Goal: Task Accomplishment & Management: Complete application form

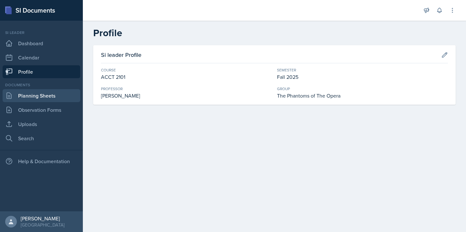
click at [44, 98] on link "Planning Sheets" at bounding box center [42, 95] width 78 height 13
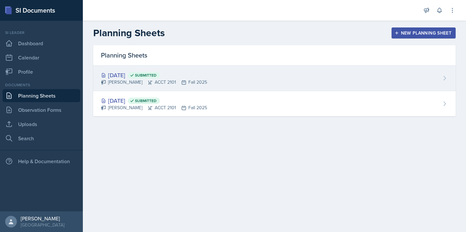
click at [203, 86] on div "[DATE] Submitted [PERSON_NAME] ACCT 2101 Fall 2025" at bounding box center [274, 79] width 362 height 26
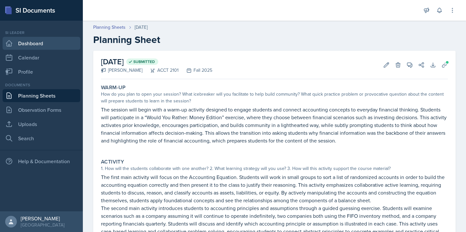
click at [47, 43] on link "Dashboard" at bounding box center [42, 43] width 78 height 13
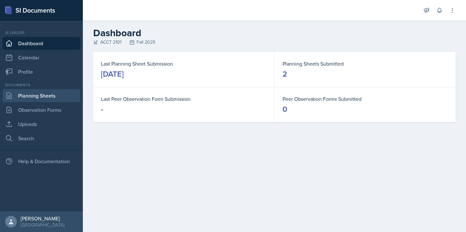
click at [48, 99] on link "Planning Sheets" at bounding box center [42, 95] width 78 height 13
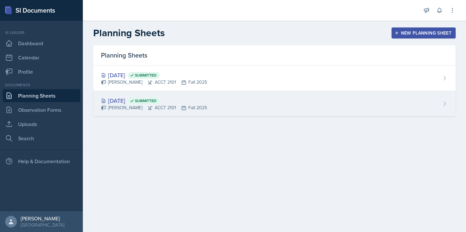
click at [137, 109] on div "[PERSON_NAME] ACCT 2101 Fall 2025" at bounding box center [154, 108] width 106 height 7
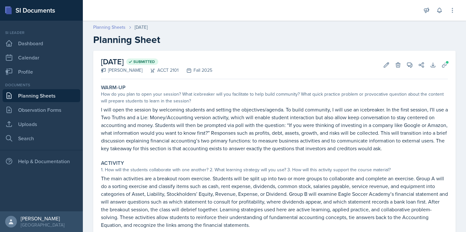
click at [110, 27] on link "Planning Sheets" at bounding box center [109, 27] width 32 height 7
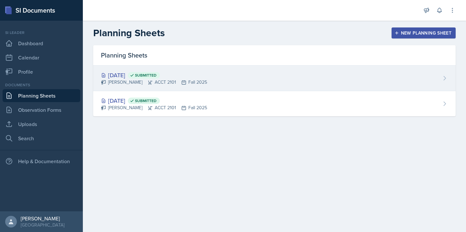
click at [136, 77] on div "[DATE] Submitted" at bounding box center [154, 75] width 106 height 9
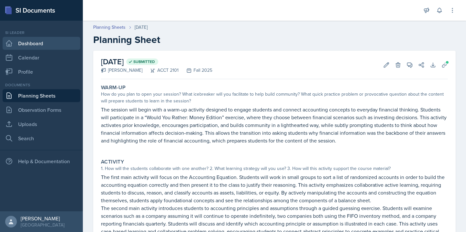
click at [57, 42] on link "Dashboard" at bounding box center [42, 43] width 78 height 13
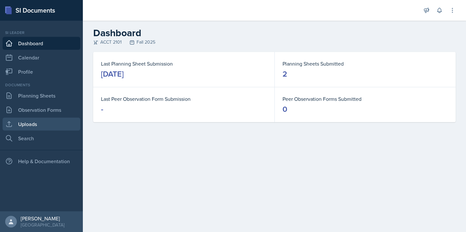
click at [37, 123] on link "Uploads" at bounding box center [42, 124] width 78 height 13
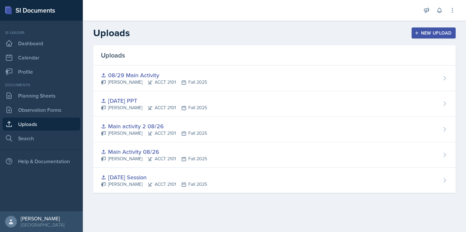
click at [418, 31] on icon "button" at bounding box center [417, 33] width 5 height 5
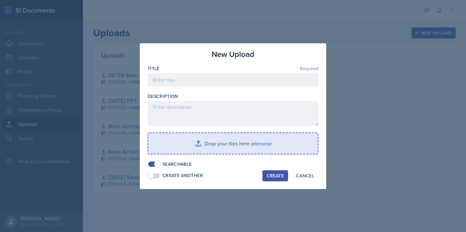
click at [264, 141] on input "file" at bounding box center [233, 143] width 170 height 21
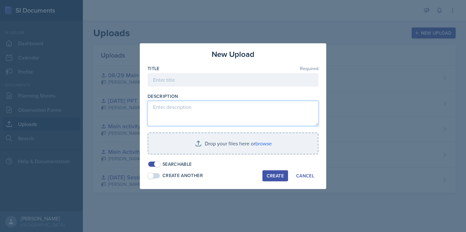
click at [222, 112] on textarea at bounding box center [233, 113] width 171 height 25
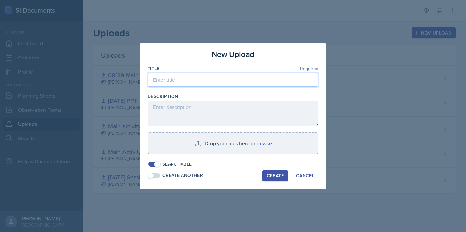
click at [194, 79] on input at bounding box center [233, 80] width 171 height 14
type input "A"
type input "08/26 Kahoot"
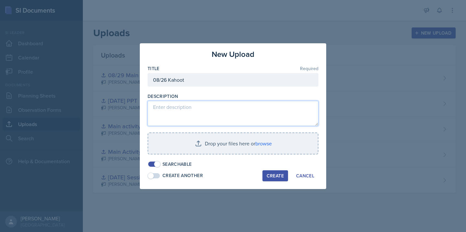
click at [189, 104] on textarea at bounding box center [233, 113] width 171 height 25
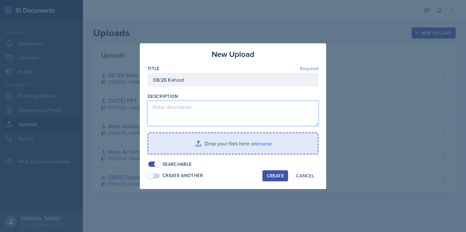
paste textarea "[URL][DOMAIN_NAME]"
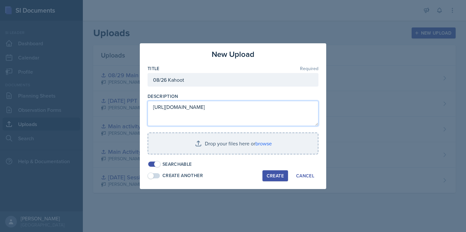
type textarea "[URL][DOMAIN_NAME]"
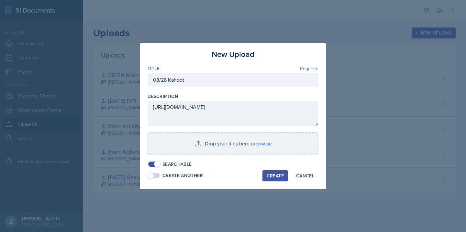
click at [271, 175] on div "Create" at bounding box center [275, 175] width 17 height 5
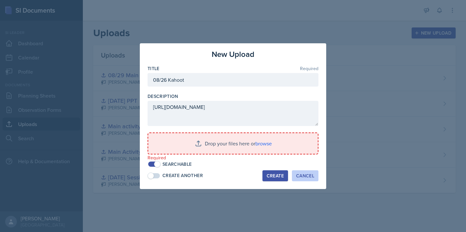
click at [302, 178] on div "Cancel" at bounding box center [305, 175] width 18 height 5
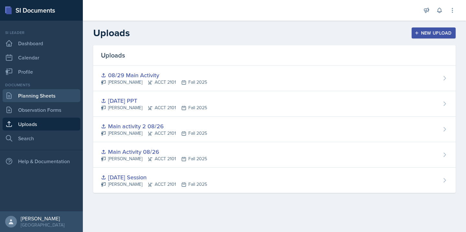
click at [35, 97] on link "Planning Sheets" at bounding box center [42, 95] width 78 height 13
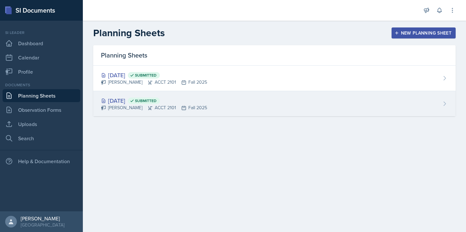
click at [138, 100] on div "[DATE] Submitted" at bounding box center [154, 100] width 106 height 9
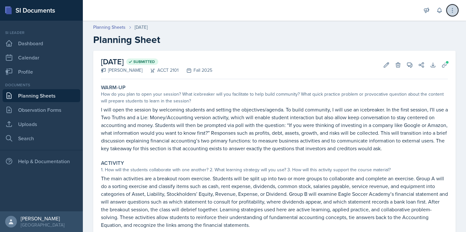
click at [455, 9] on icon at bounding box center [452, 10] width 6 height 6
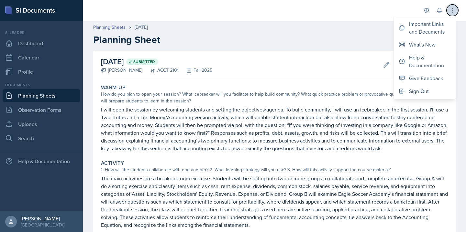
click at [455, 9] on icon at bounding box center [452, 10] width 6 height 6
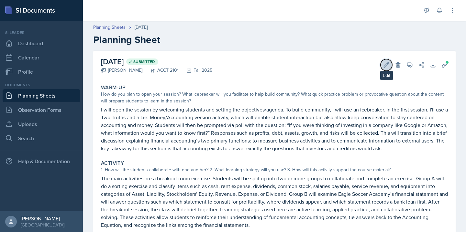
click at [388, 65] on icon at bounding box center [386, 65] width 6 height 6
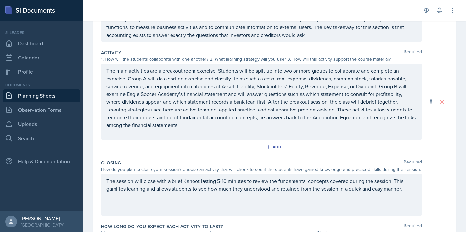
scroll to position [173, 0]
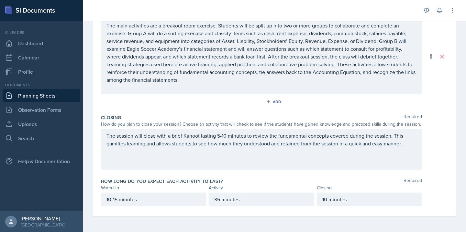
click at [222, 161] on div "The session will close with a brief Kahoot lasting 5-10 minutes to review the f…" at bounding box center [261, 149] width 321 height 41
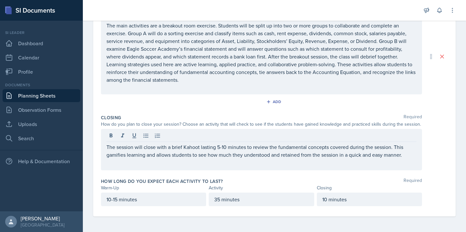
click at [413, 159] on div "The session will close with a brief Kahoot lasting 5-10 minutes to review the f…" at bounding box center [261, 149] width 321 height 41
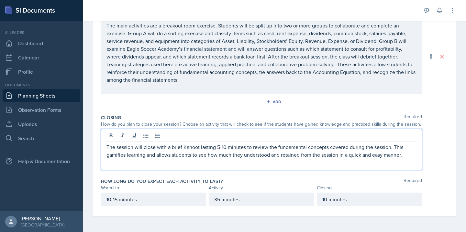
click at [405, 156] on p "The session will close with a brief Kahoot lasting 5-10 minutes to review the f…" at bounding box center [261, 151] width 310 height 16
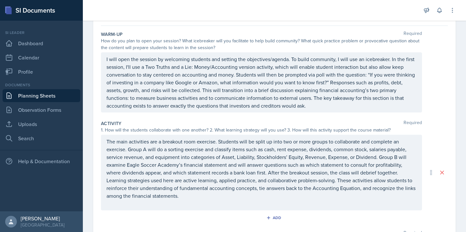
scroll to position [0, 0]
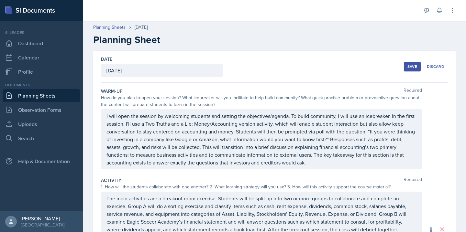
click at [412, 68] on div "Save" at bounding box center [412, 66] width 10 height 5
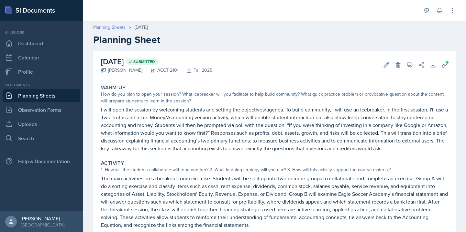
click at [113, 25] on link "Planning Sheets" at bounding box center [109, 27] width 32 height 7
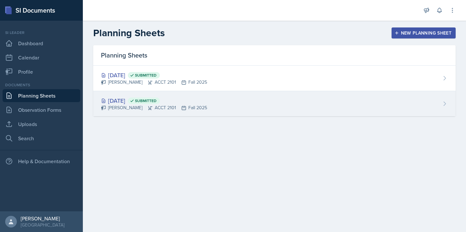
click at [141, 95] on div "[DATE] Submitted [PERSON_NAME] ACCT 2101 Fall 2025" at bounding box center [274, 103] width 362 height 25
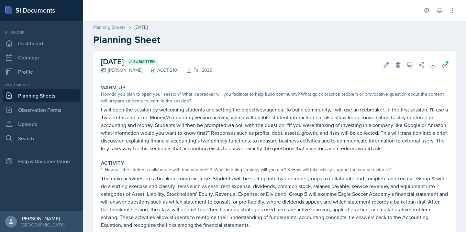
click at [114, 30] on link "Planning Sheets" at bounding box center [109, 27] width 32 height 7
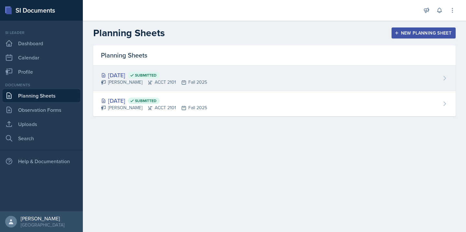
click at [118, 78] on div "[DATE] Submitted" at bounding box center [154, 75] width 106 height 9
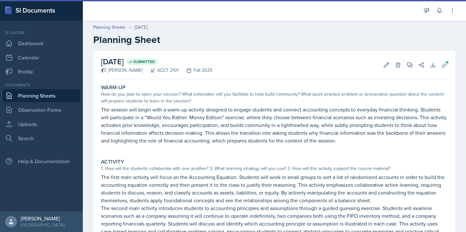
scroll to position [120, 0]
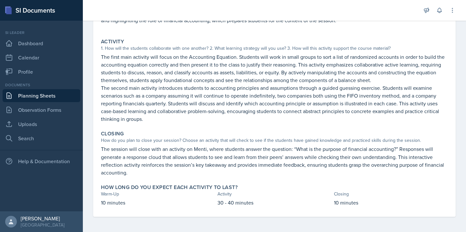
click at [149, 155] on p "The session will close with an activity on Menti, where students answer the que…" at bounding box center [274, 160] width 347 height 31
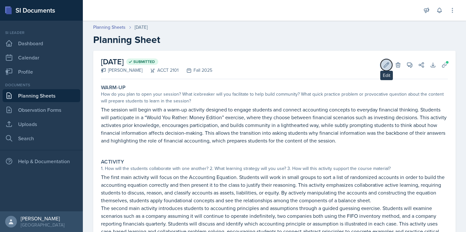
click at [386, 64] on icon at bounding box center [386, 64] width 5 height 5
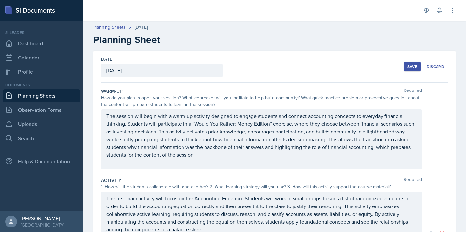
scroll to position [181, 0]
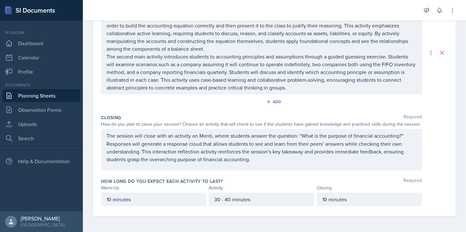
click at [211, 136] on div "The session will close with an activity on Menti, where students answer the que…" at bounding box center [261, 149] width 321 height 41
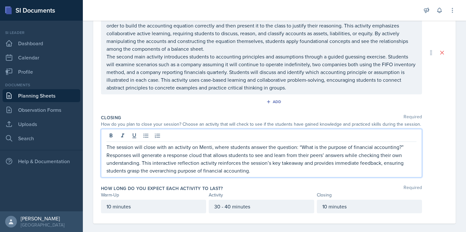
scroll to position [188, 0]
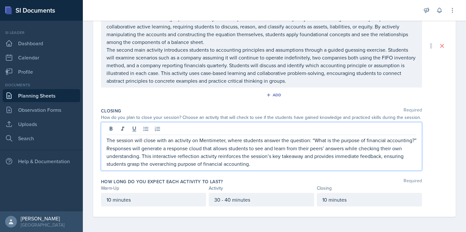
click at [260, 164] on p "The session will close with an activity on Mentimeter, where students answer th…" at bounding box center [261, 152] width 310 height 31
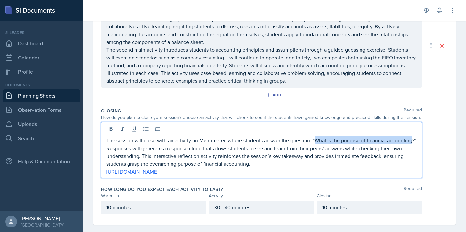
drag, startPoint x: 313, startPoint y: 140, endPoint x: 412, endPoint y: 141, distance: 98.7
click at [412, 141] on p "The session will close with an activity on Mentimeter, where students answer th…" at bounding box center [261, 152] width 310 height 31
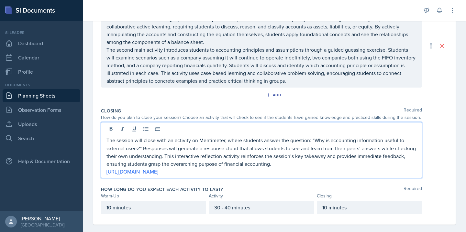
click at [299, 160] on p "The session will close with an activity on Mentimeter, where students answer th…" at bounding box center [261, 152] width 310 height 31
click at [158, 173] on link "[URL][DOMAIN_NAME]" at bounding box center [132, 171] width 52 height 7
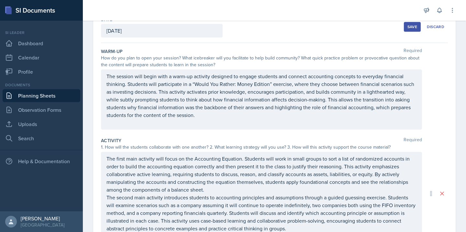
scroll to position [0, 0]
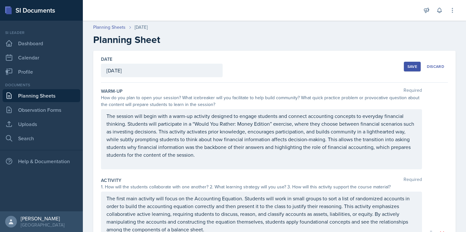
click at [408, 70] on button "Save" at bounding box center [412, 67] width 17 height 10
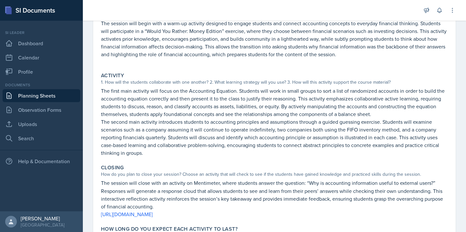
scroll to position [128, 0]
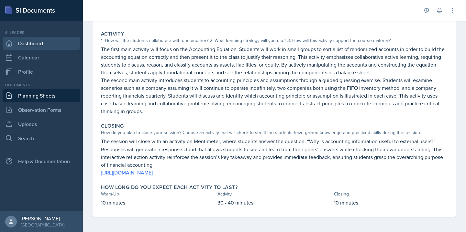
click at [50, 44] on link "Dashboard" at bounding box center [42, 43] width 78 height 13
